Goal: Communication & Community: Answer question/provide support

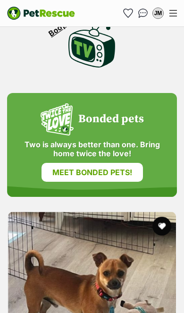
click at [160, 14] on div "JM" at bounding box center [157, 12] width 9 height 9
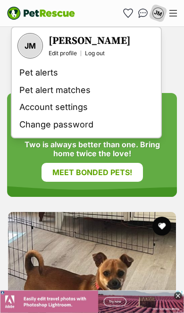
click at [145, 14] on img "Conversations" at bounding box center [143, 12] width 10 height 9
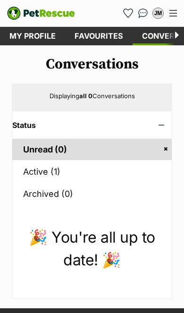
click at [57, 173] on link "Active (1)" at bounding box center [91, 171] width 159 height 21
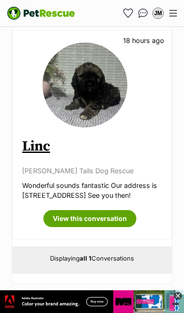
scroll to position [176, 0]
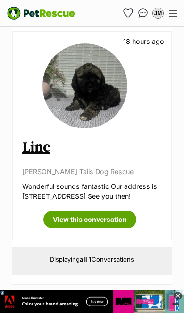
click at [102, 218] on link "View this conversation" at bounding box center [89, 219] width 93 height 17
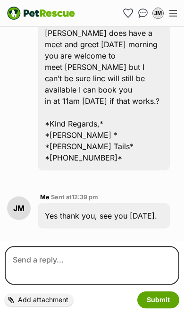
scroll to position [1179, 0]
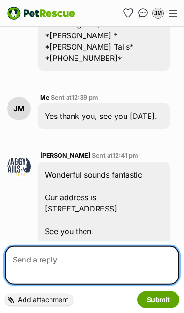
click at [42, 263] on textarea at bounding box center [92, 265] width 175 height 39
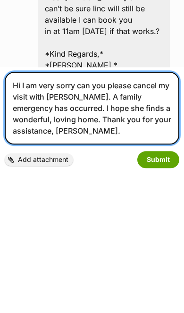
scroll to position [1171, 0]
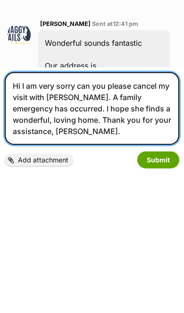
type textarea "Hi I am very sorry can you please cancel my visit with [PERSON_NAME]. A family …"
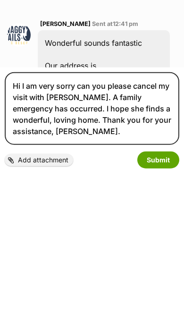
click at [4, 207] on form "Hi I am very sorry can you please cancel my visit with [PERSON_NAME]. A family …" at bounding box center [92, 260] width 184 height 106
